Goal: Task Accomplishment & Management: Complete application form

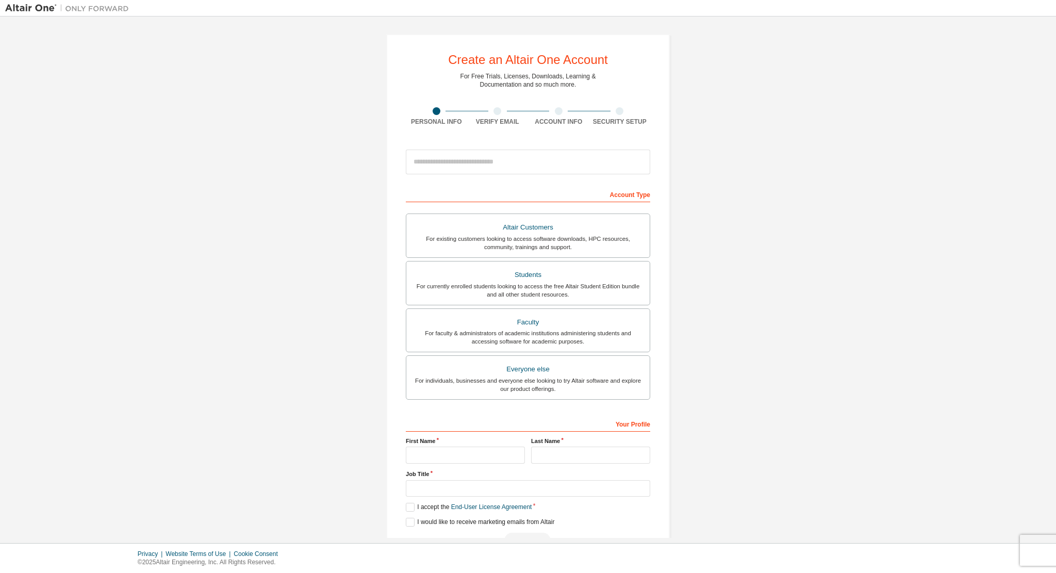
click at [342, 206] on div "Create an Altair One Account For Free Trials, Licenses, Downloads, Learning & D…" at bounding box center [527, 295] width 1045 height 546
click at [590, 282] on div "For currently enrolled students looking to access the free Altair Student Editi…" at bounding box center [527, 290] width 231 height 16
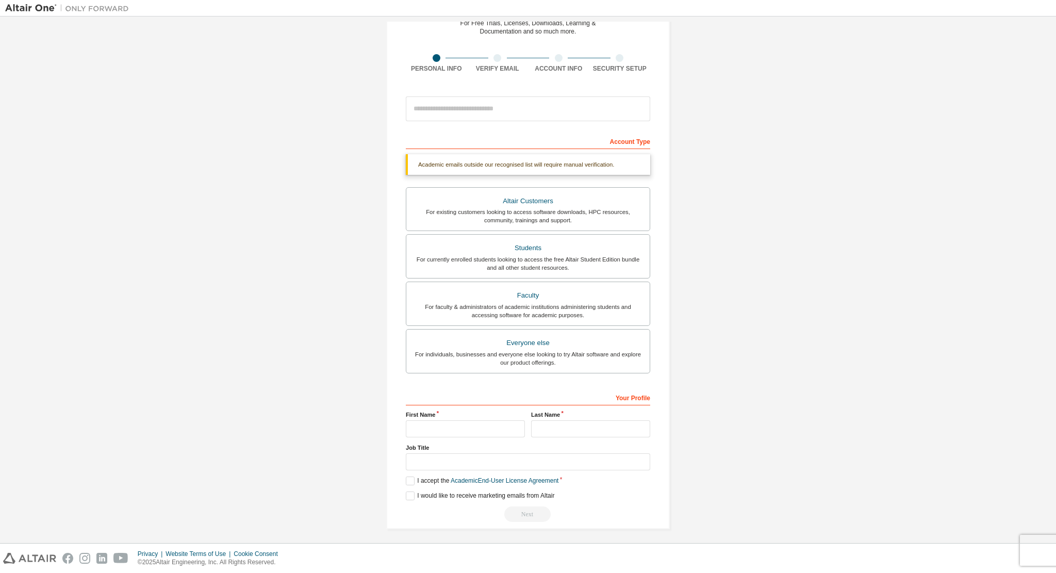
scroll to position [54, 0]
click at [472, 419] on input "text" at bounding box center [465, 427] width 119 height 17
type input "********"
type input "**"
type input "**********"
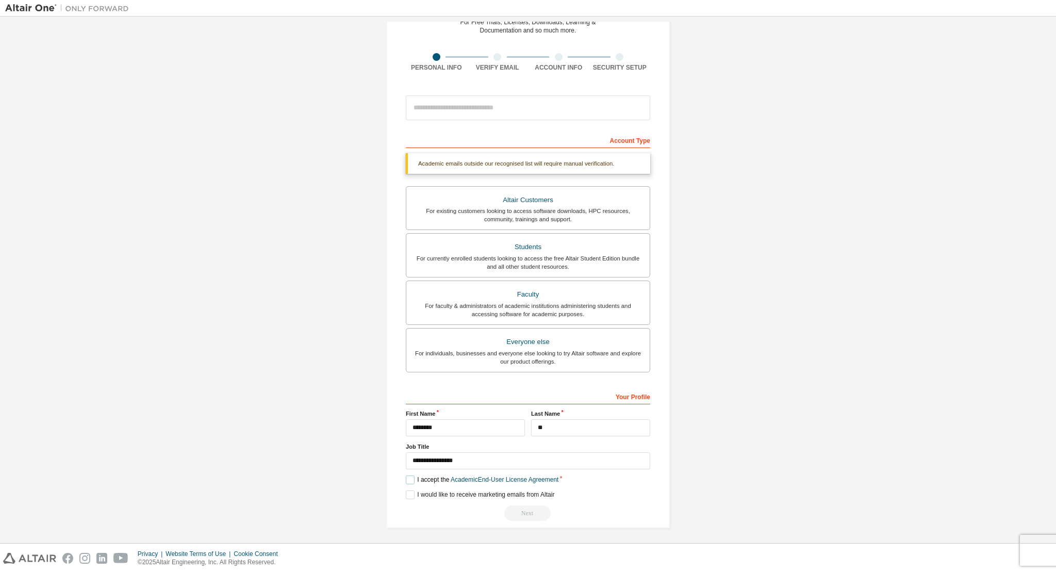
click at [415, 479] on label "I accept the Academic End-User License Agreement" at bounding box center [482, 479] width 153 height 9
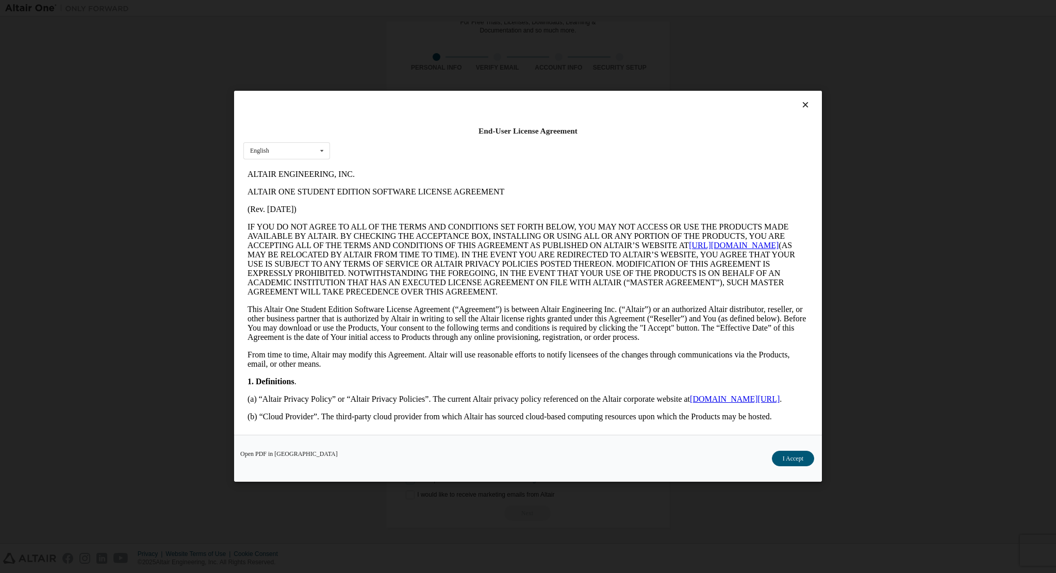
scroll to position [0, 0]
drag, startPoint x: 783, startPoint y: 460, endPoint x: 764, endPoint y: 465, distance: 19.8
click at [785, 458] on button "I Accept" at bounding box center [793, 458] width 42 height 15
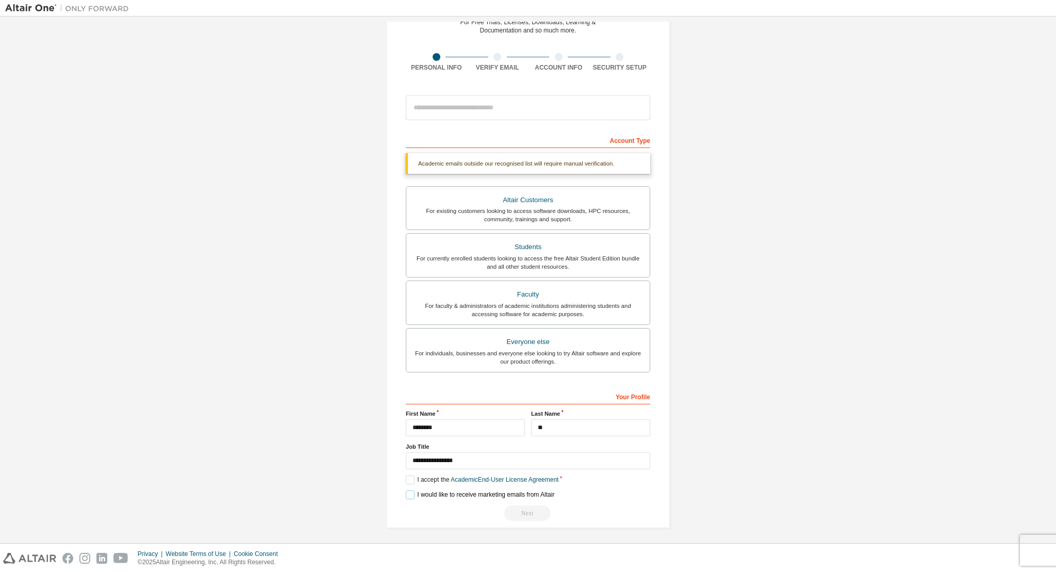
click at [410, 491] on label "I would like to receive marketing emails from Altair" at bounding box center [480, 494] width 148 height 9
click at [643, 506] on div "Next" at bounding box center [528, 512] width 244 height 15
click at [568, 263] on div "For currently enrolled students looking to access the free Altair Student Editi…" at bounding box center [527, 262] width 231 height 16
click at [545, 220] on div "For existing customers looking to access software downloads, HPC resources, com…" at bounding box center [527, 215] width 231 height 16
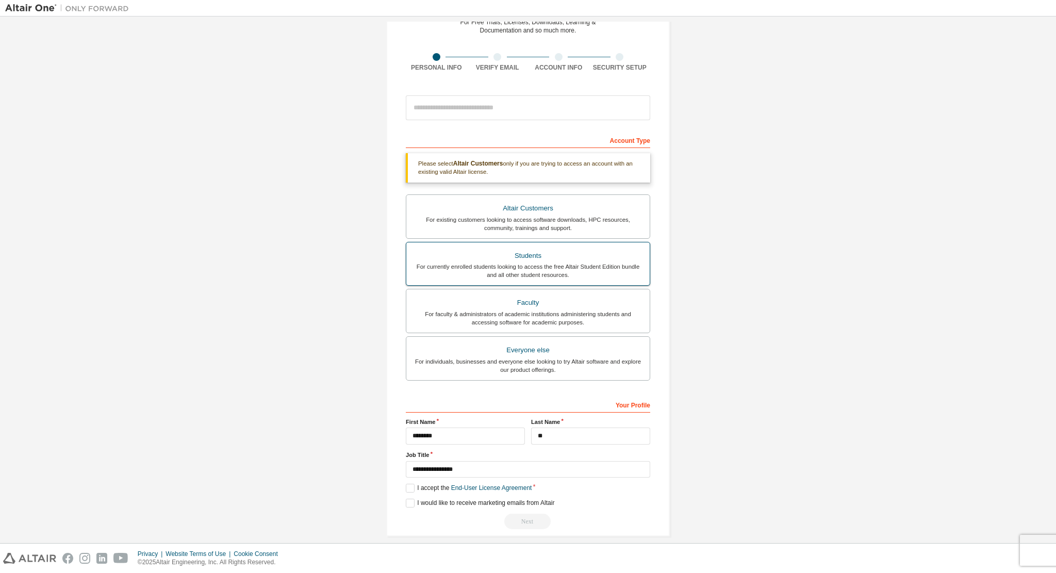
click at [542, 268] on div "For currently enrolled students looking to access the free Altair Student Editi…" at bounding box center [527, 270] width 231 height 16
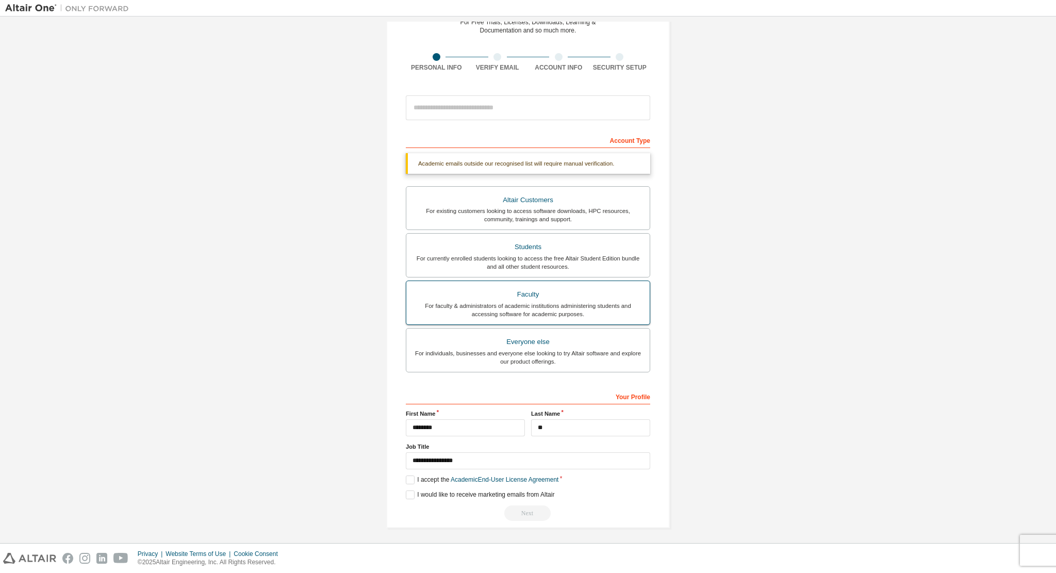
click at [540, 295] on div "Faculty" at bounding box center [527, 294] width 231 height 14
click at [540, 335] on div "Everyone else" at bounding box center [527, 342] width 231 height 14
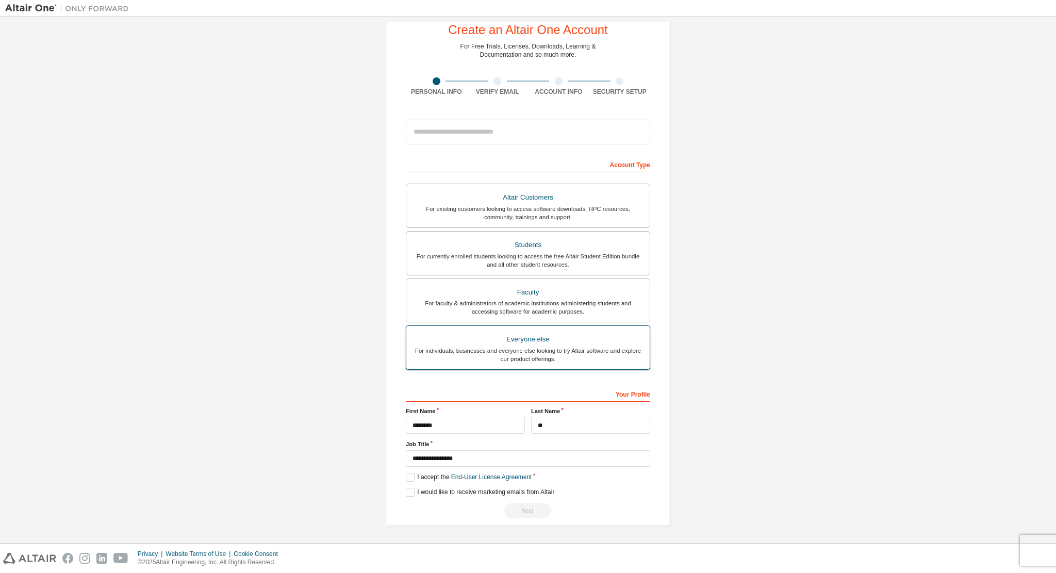
scroll to position [27, 0]
click at [541, 306] on div "For faculty & administrators of academic institutions administering students an…" at bounding box center [527, 310] width 231 height 16
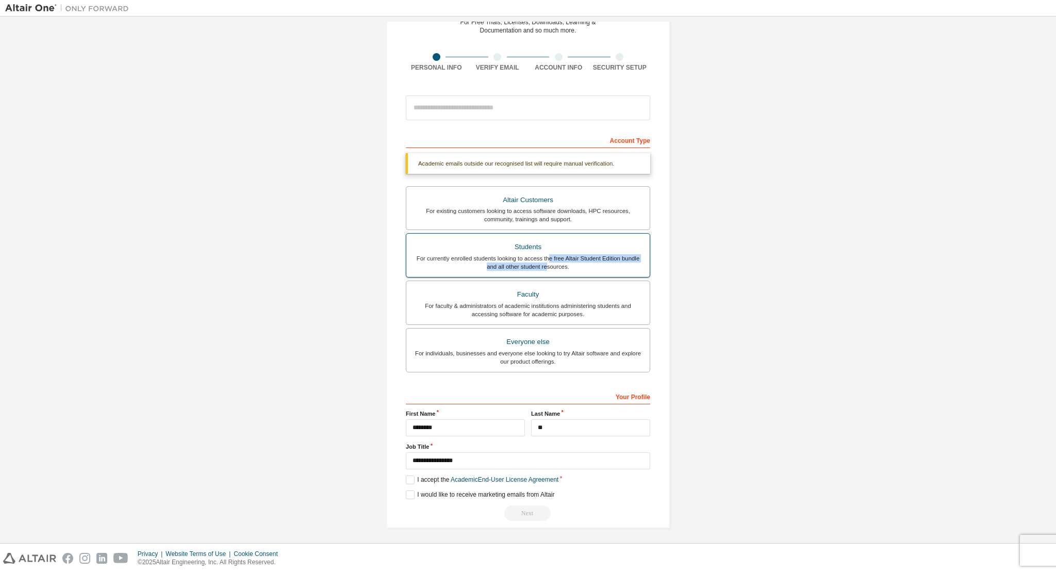
click at [544, 261] on div "For currently enrolled students looking to access the free Altair Student Editi…" at bounding box center [527, 262] width 231 height 16
click at [536, 340] on div "Everyone else" at bounding box center [527, 342] width 231 height 14
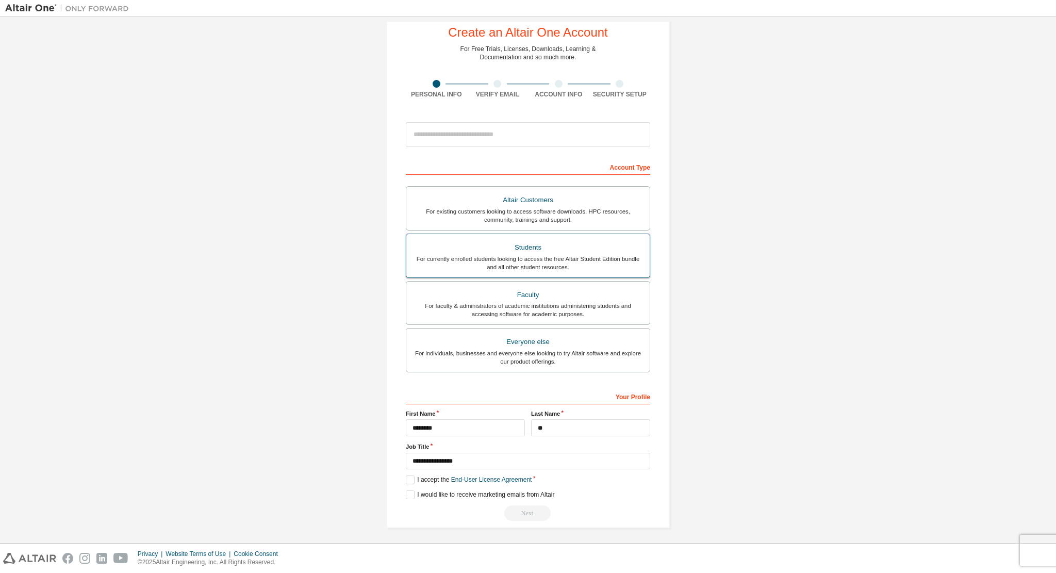
click at [532, 265] on div "For currently enrolled students looking to access the free Altair Student Editi…" at bounding box center [527, 263] width 231 height 16
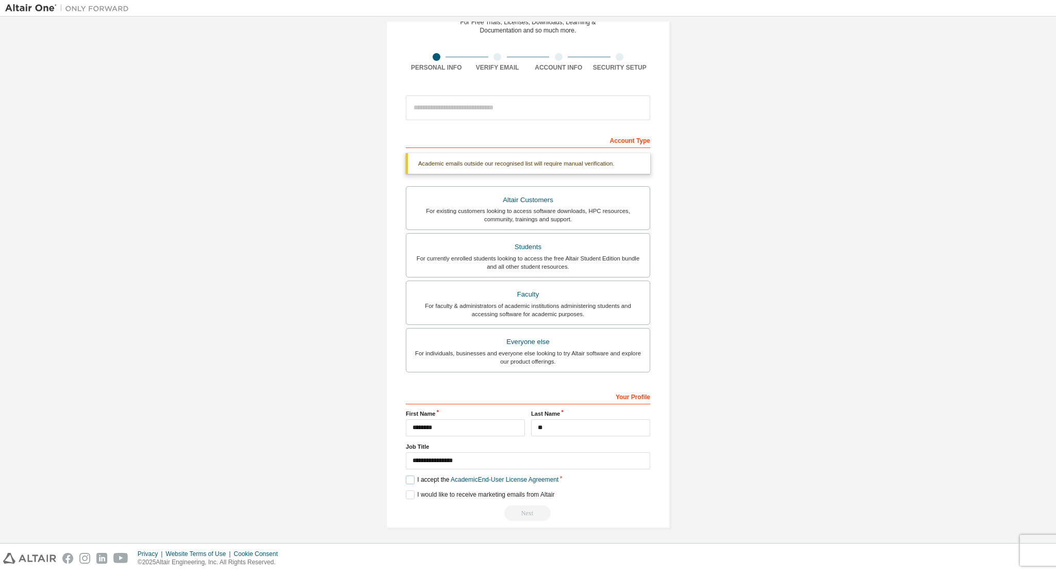
click at [409, 478] on label "I accept the Academic End-User License Agreement" at bounding box center [482, 479] width 153 height 9
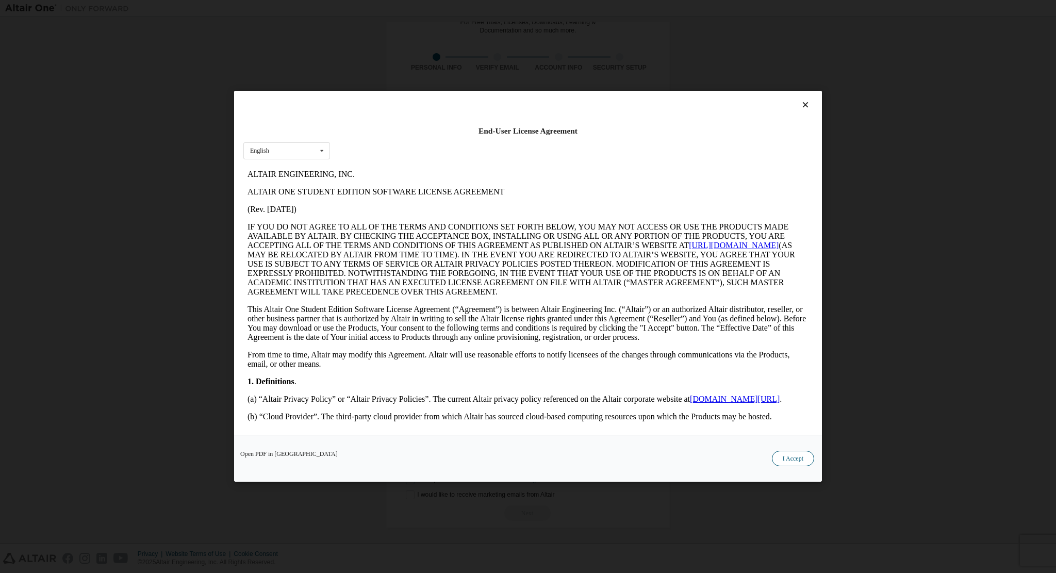
scroll to position [0, 0]
click at [785, 457] on button "I Accept" at bounding box center [793, 458] width 42 height 15
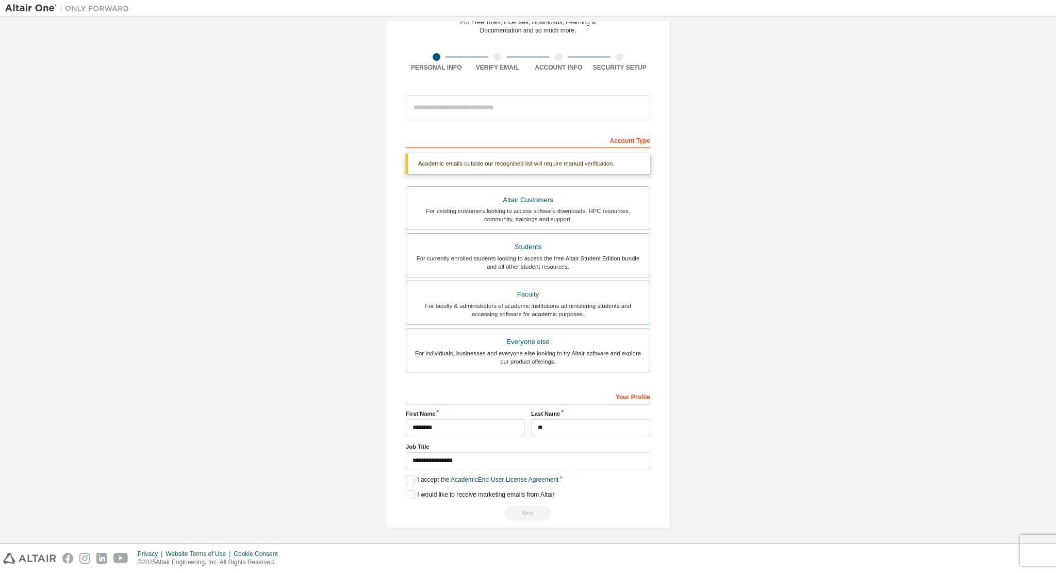
click at [534, 514] on div "Next" at bounding box center [528, 512] width 244 height 15
click at [535, 514] on div "Next" at bounding box center [528, 512] width 244 height 15
click at [692, 486] on div "Create an Altair One Account For Free Trials, Licenses, Downloads, Learning & D…" at bounding box center [527, 254] width 1045 height 573
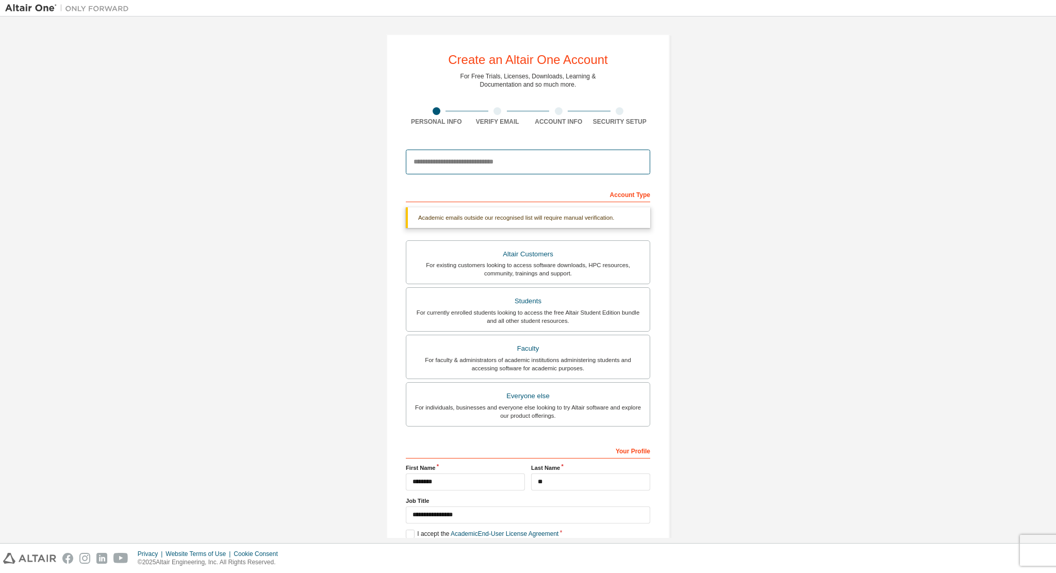
drag, startPoint x: 490, startPoint y: 164, endPoint x: 493, endPoint y: 171, distance: 7.9
click at [490, 164] on input "email" at bounding box center [528, 162] width 244 height 25
type input "**********"
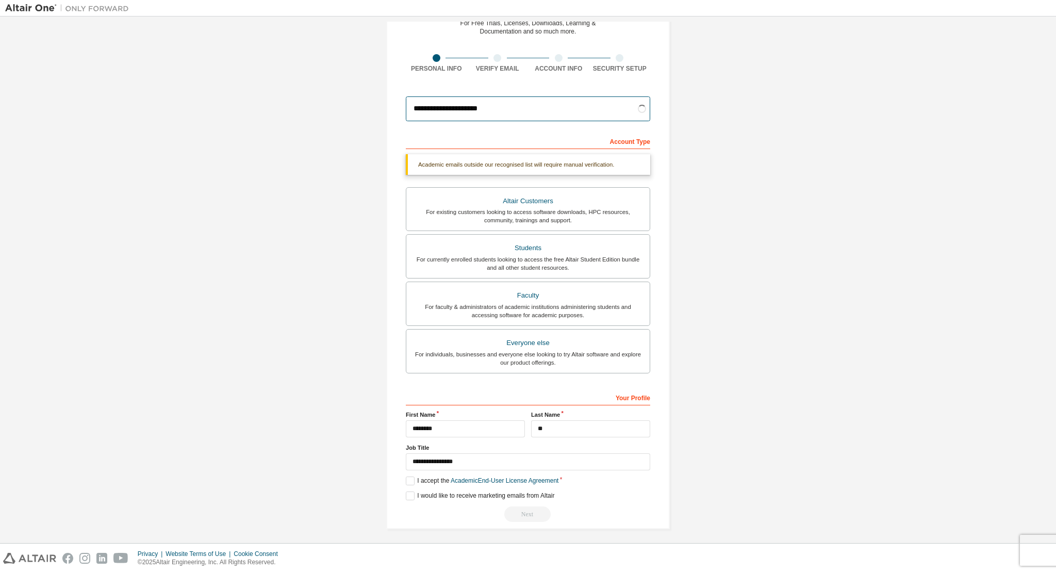
scroll to position [54, 0]
click at [739, 294] on div "**********" at bounding box center [527, 254] width 1045 height 573
click at [717, 204] on div "**********" at bounding box center [527, 254] width 1045 height 573
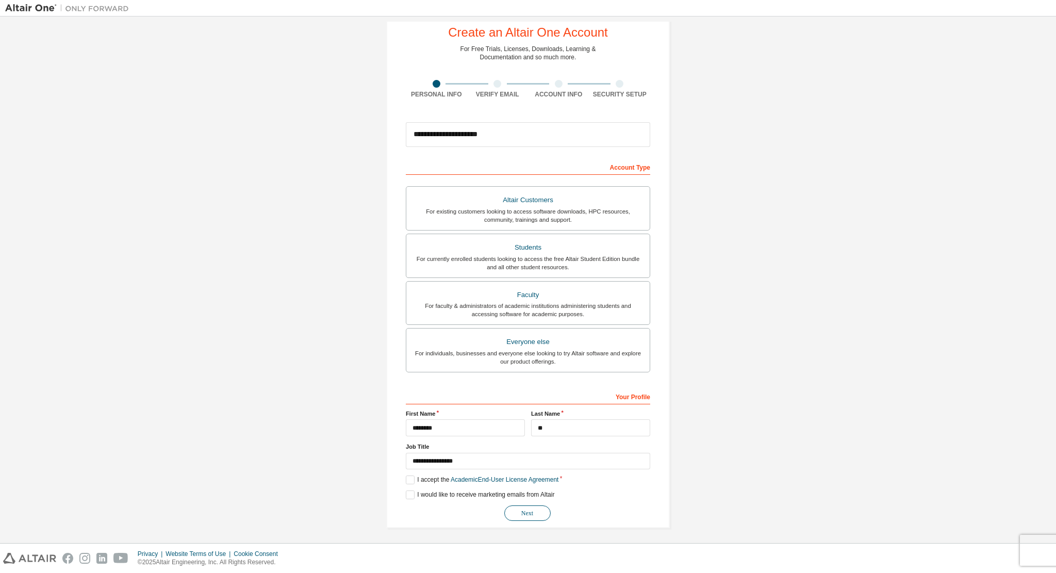
click at [532, 515] on button "Next" at bounding box center [527, 512] width 46 height 15
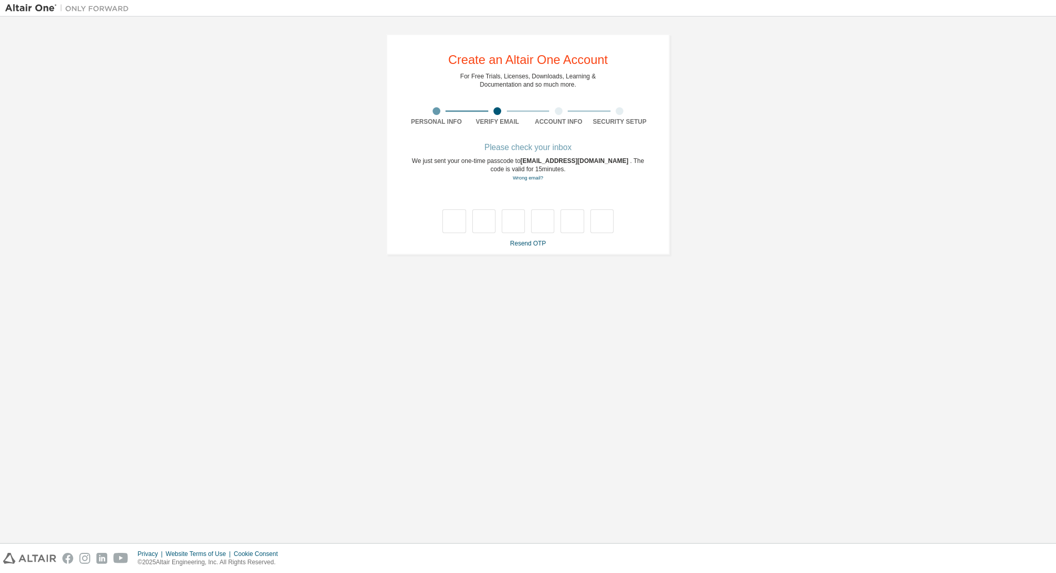
scroll to position [0, 0]
type input "*"
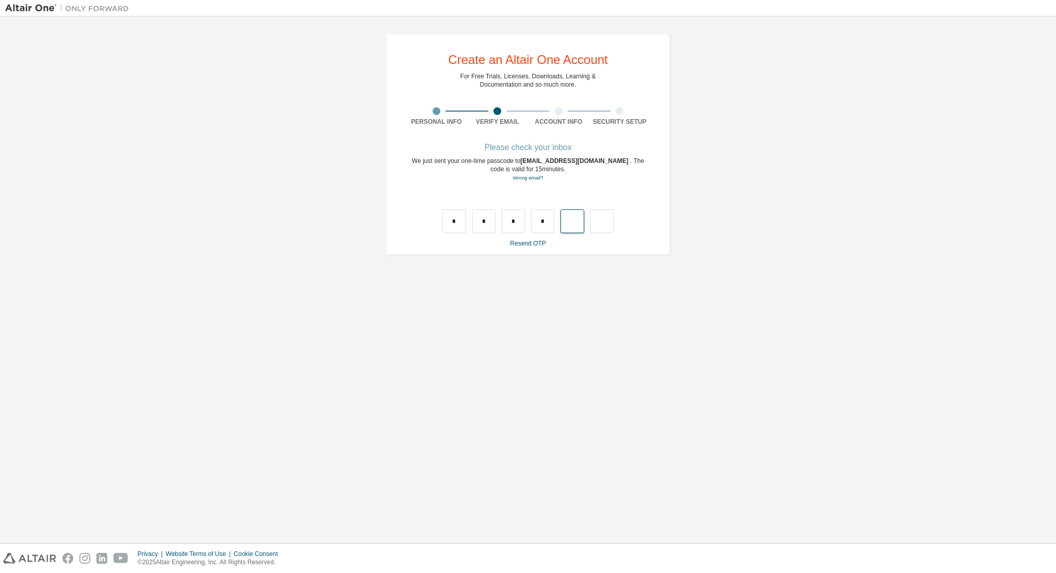
type input "*"
